Goal: Task Accomplishment & Management: Complete application form

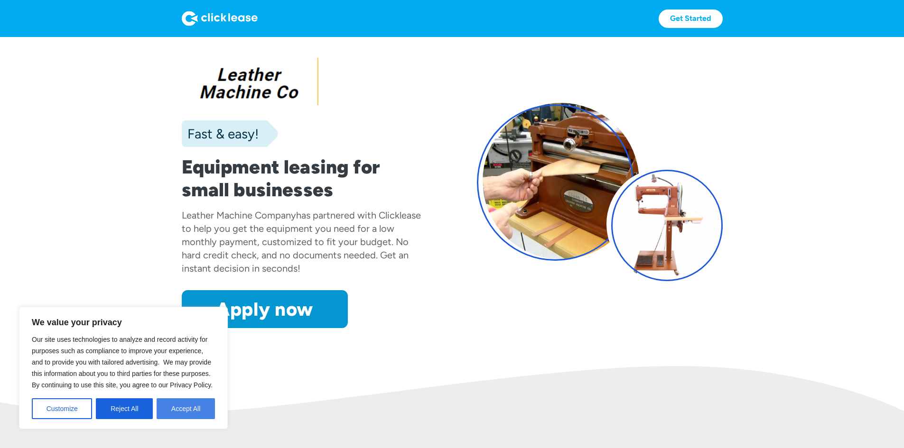
click at [166, 403] on button "Accept All" at bounding box center [186, 409] width 58 height 21
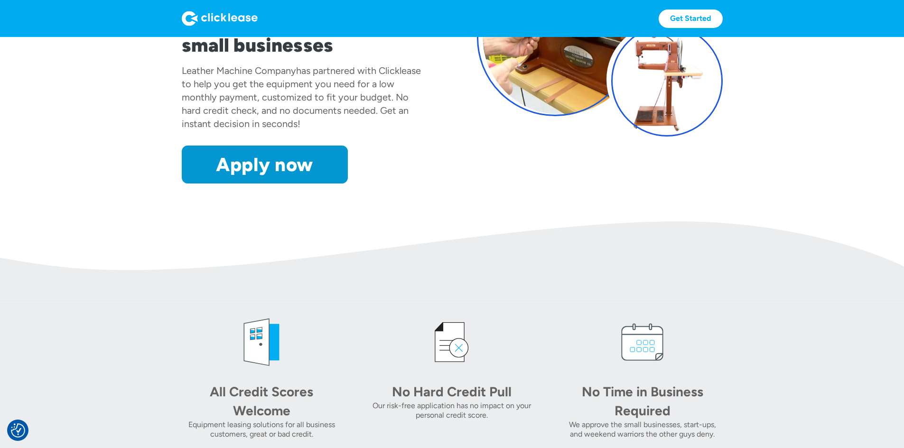
scroll to position [95, 0]
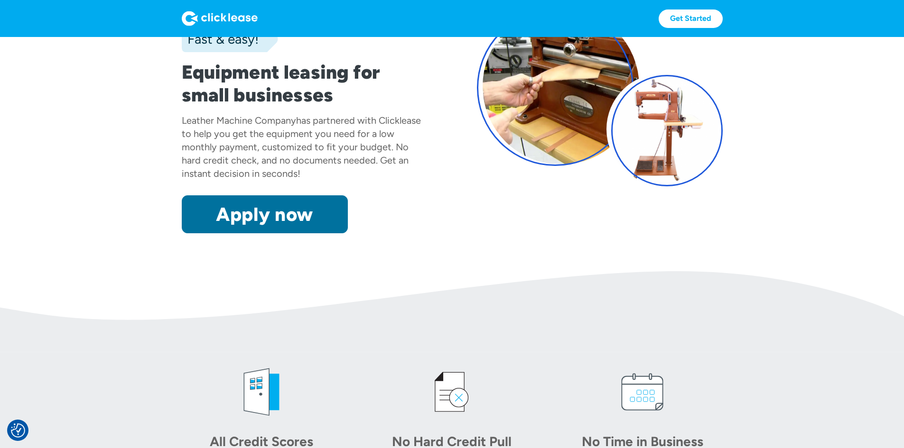
click at [236, 234] on link "Apply now" at bounding box center [265, 215] width 166 height 38
